Goal: Transaction & Acquisition: Book appointment/travel/reservation

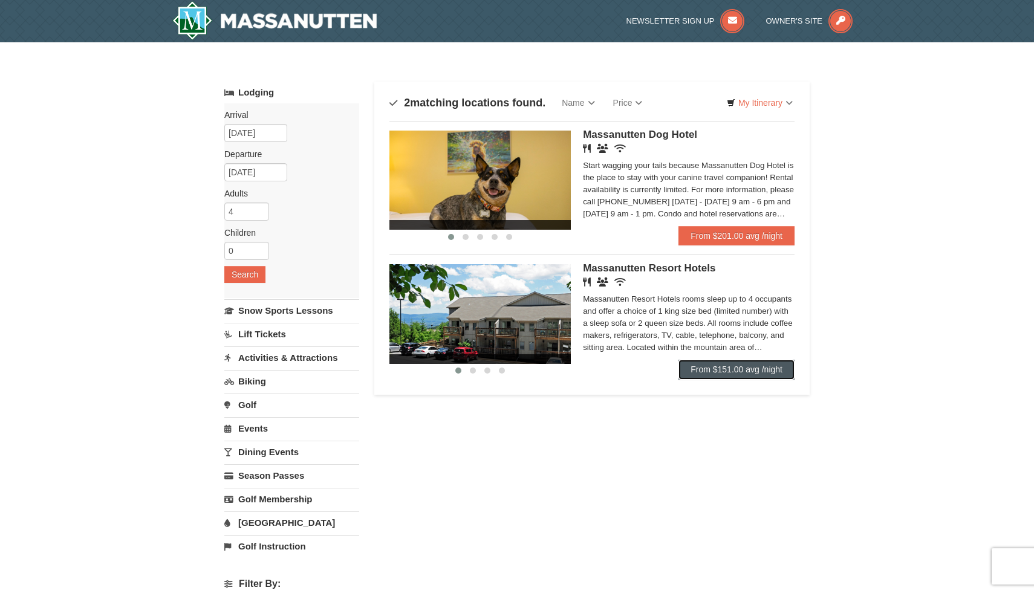
click at [699, 366] on link "From $151.00 avg /night" at bounding box center [736, 369] width 116 height 19
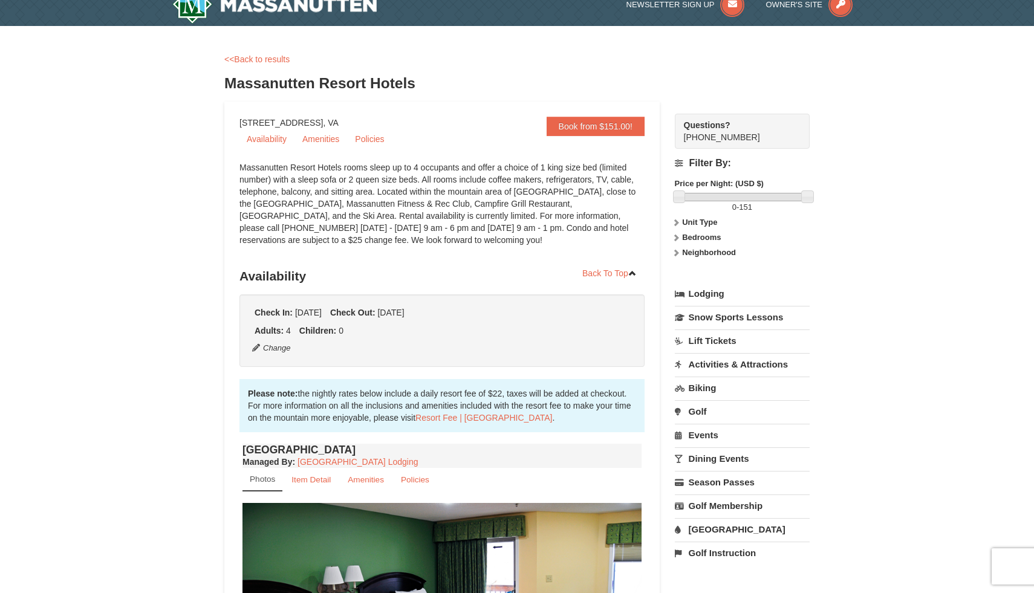
scroll to position [13, 0]
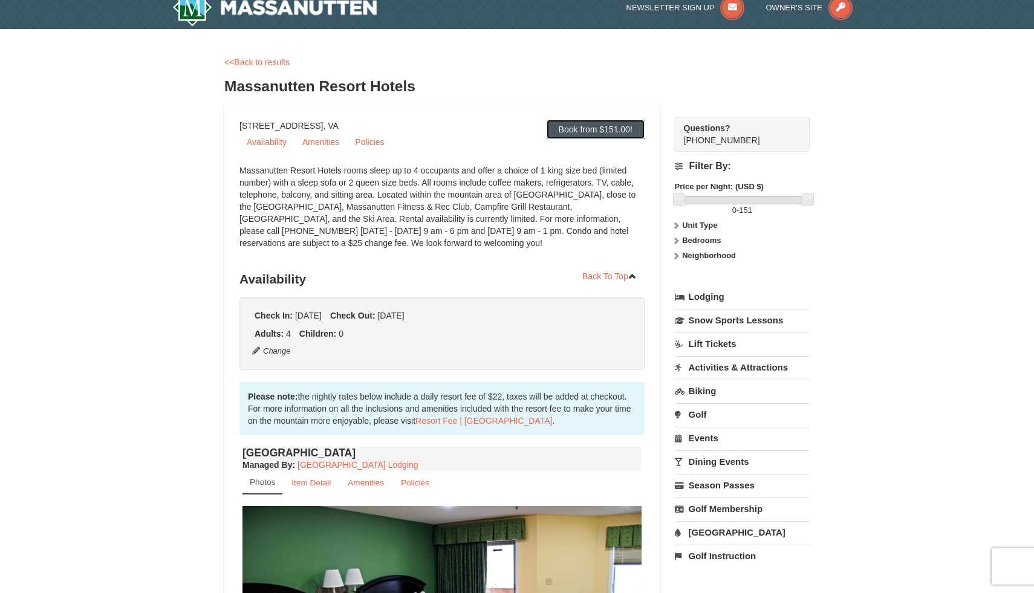
click at [596, 129] on link "Book from $151.00!" at bounding box center [595, 129] width 98 height 19
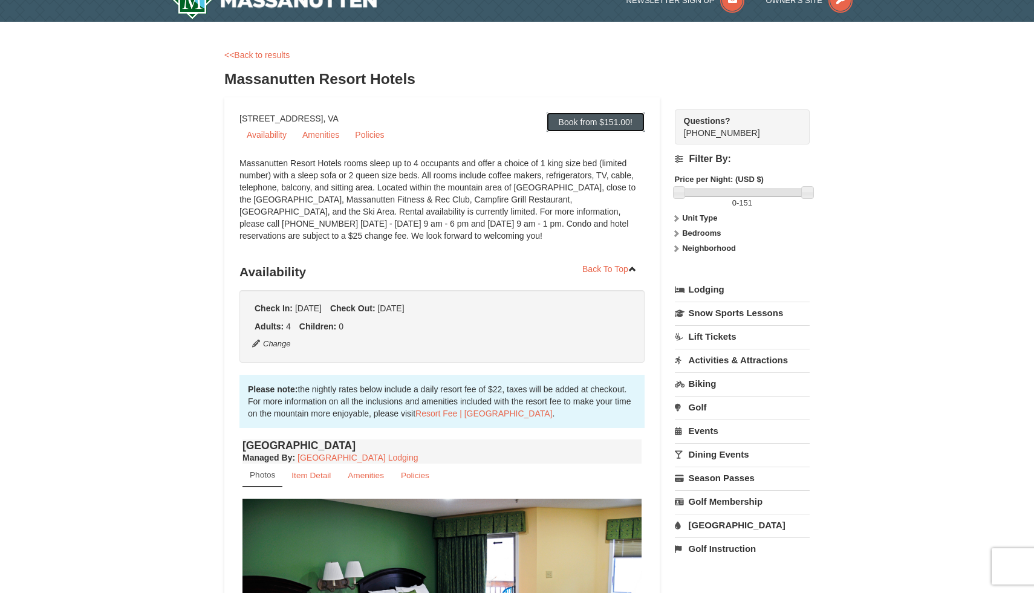
scroll to position [0, 0]
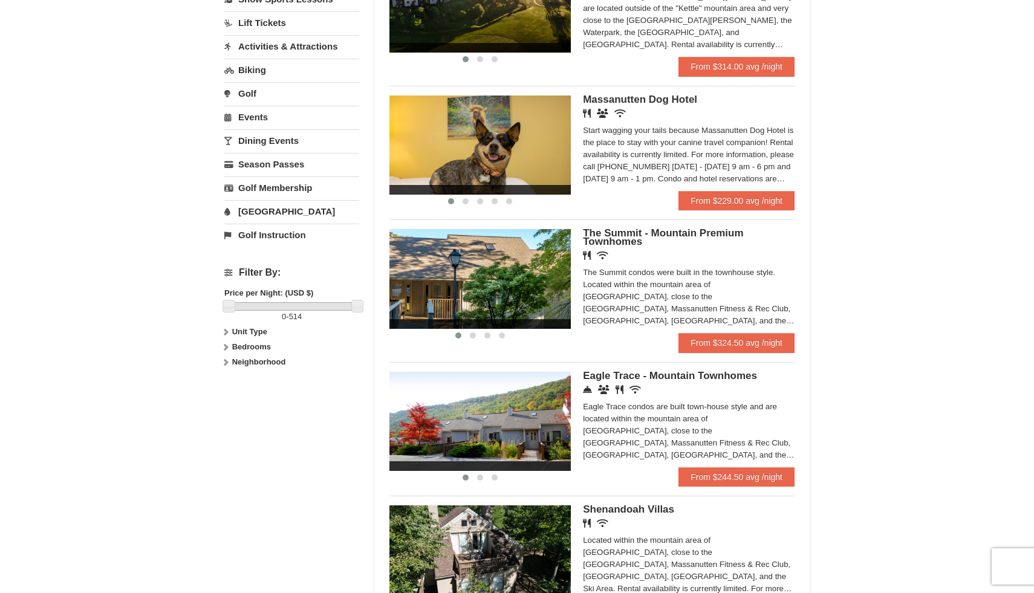
scroll to position [308, 0]
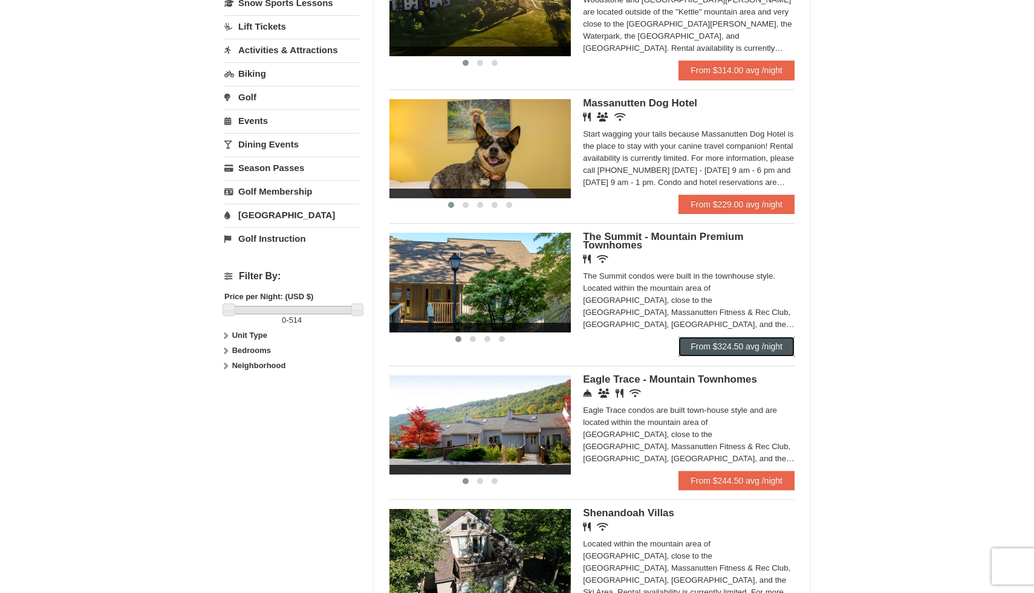
click at [747, 352] on link "From $324.50 avg /night" at bounding box center [736, 346] width 116 height 19
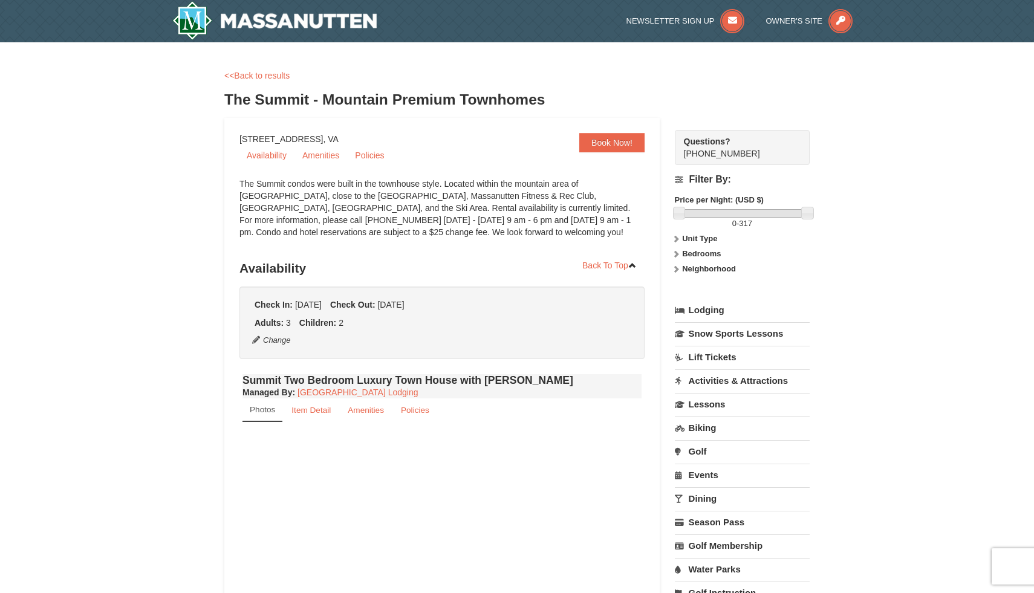
select select "10"
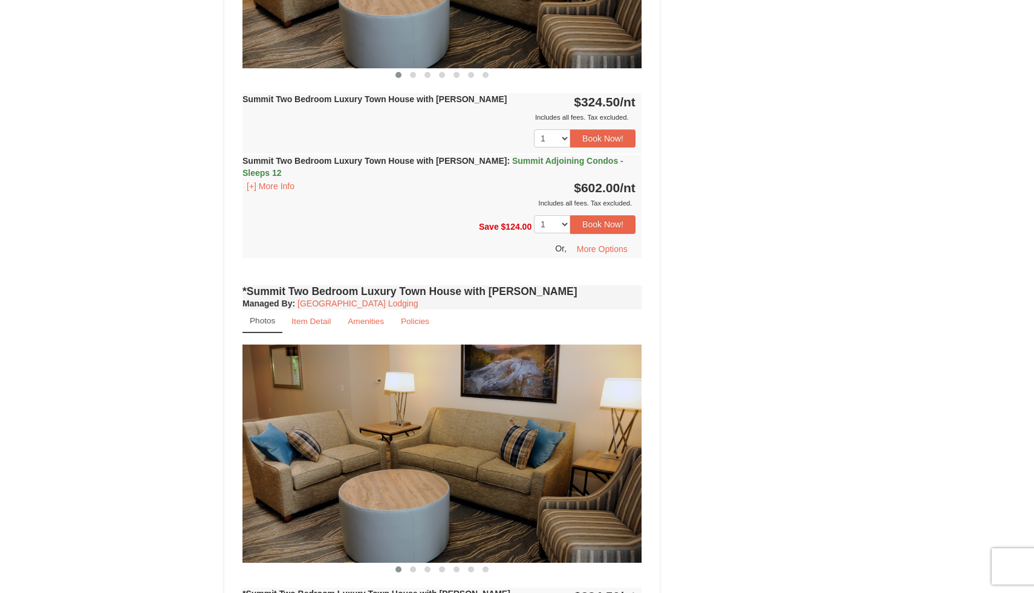
scroll to position [615, 0]
